Goal: Task Accomplishment & Management: Complete application form

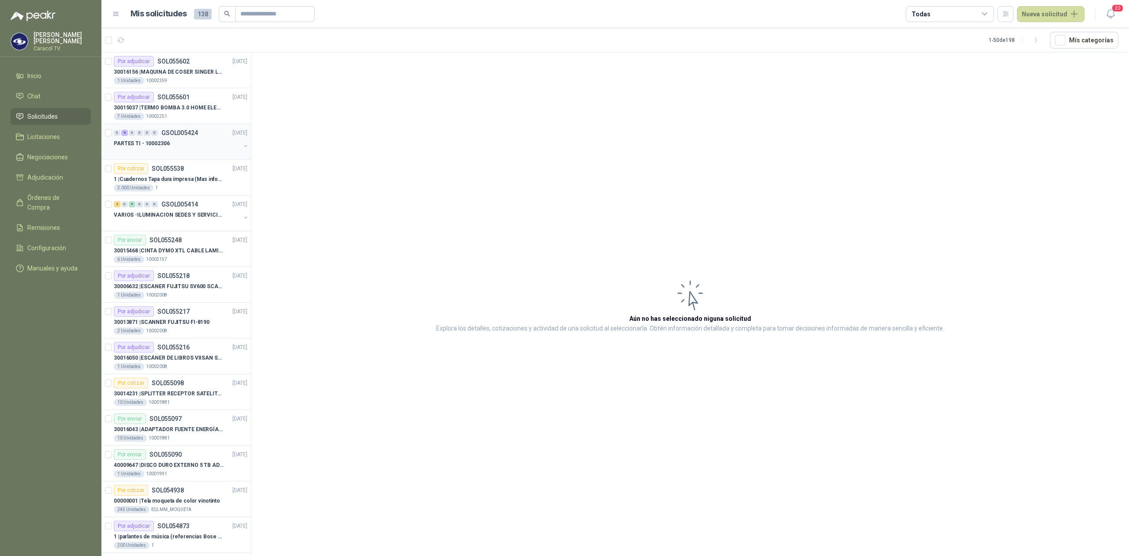
click at [197, 152] on div at bounding box center [177, 152] width 127 height 7
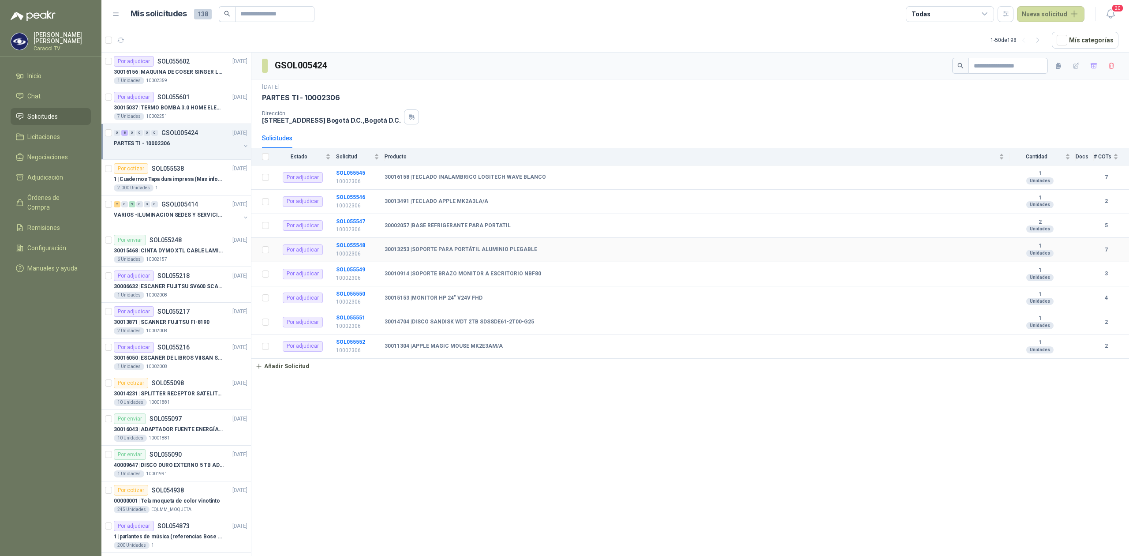
click at [451, 250] on b "30013253 | SOPORTE PARA PORTÁTIL ALUMINIO PLEGABLE" at bounding box center [460, 249] width 153 height 7
click at [1037, 16] on button "Nueva solicitud" at bounding box center [1050, 14] width 67 height 16
click at [1050, 34] on link "Solicitud" at bounding box center [1060, 34] width 75 height 15
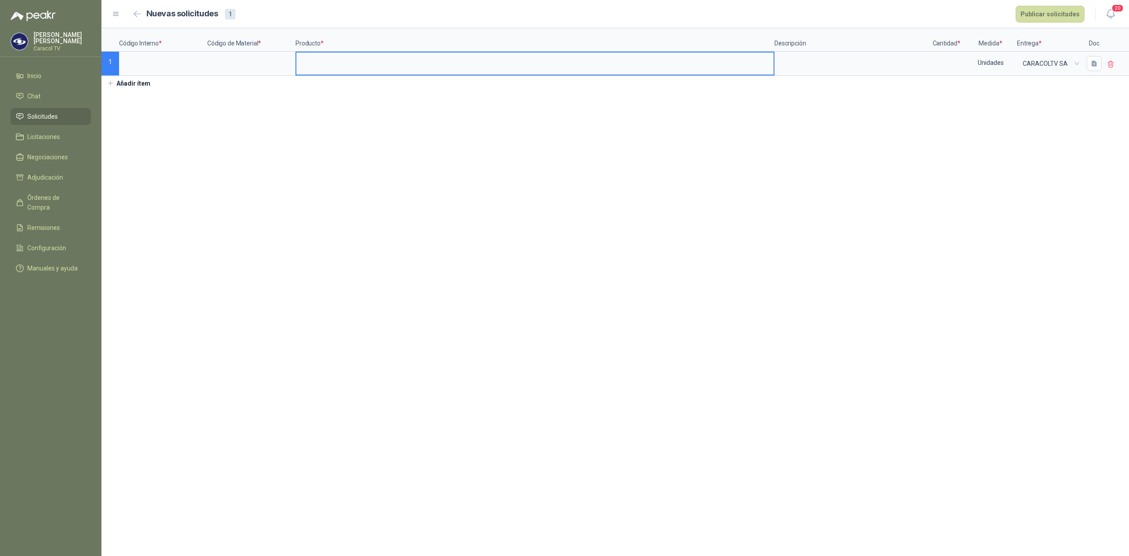
click at [347, 64] on input at bounding box center [534, 60] width 477 height 17
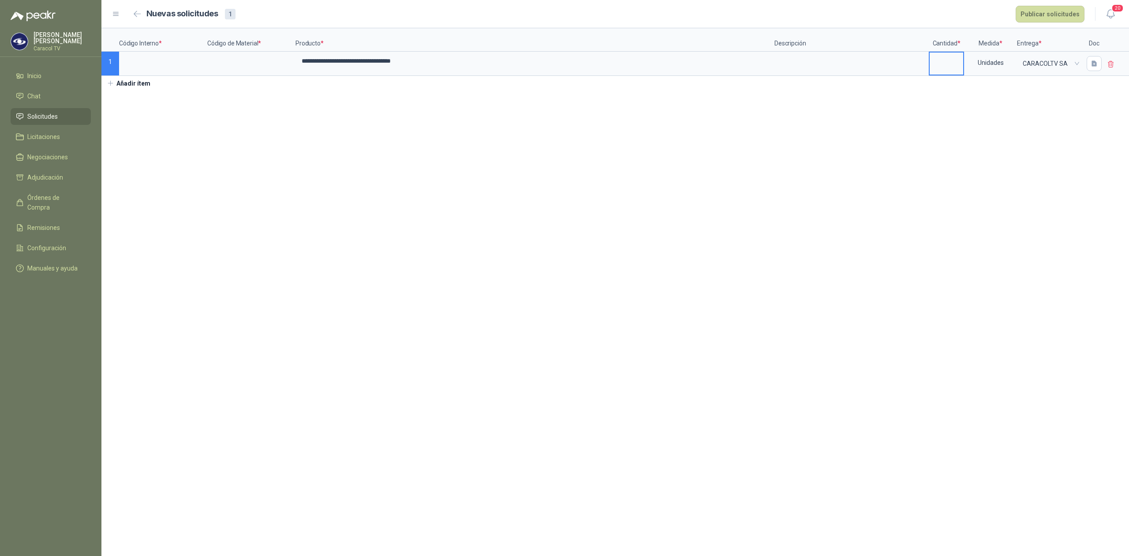
click at [958, 63] on input at bounding box center [946, 60] width 34 height 17
type input "**"
click at [163, 58] on input at bounding box center [163, 60] width 86 height 17
click at [253, 64] on input at bounding box center [251, 60] width 86 height 17
click at [1051, 15] on button "Publicar solicitudes" at bounding box center [1049, 14] width 69 height 17
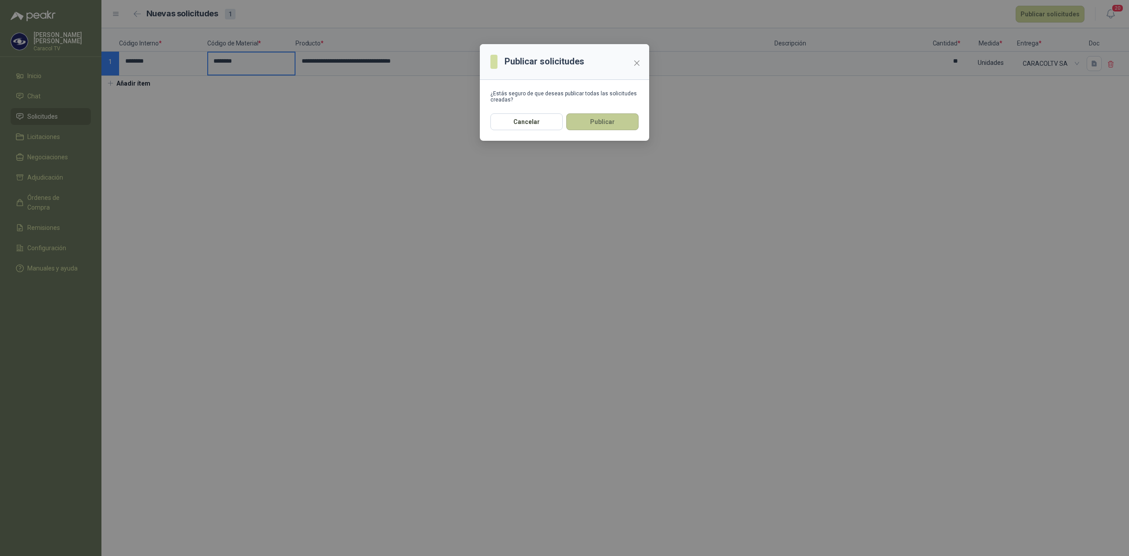
click at [618, 128] on button "Publicar" at bounding box center [602, 121] width 72 height 17
